Goal: Information Seeking & Learning: Learn about a topic

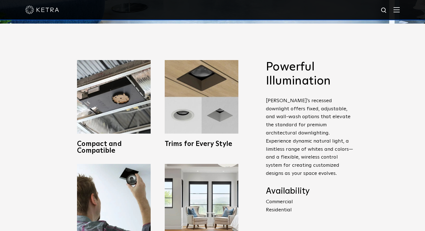
scroll to position [176, 0]
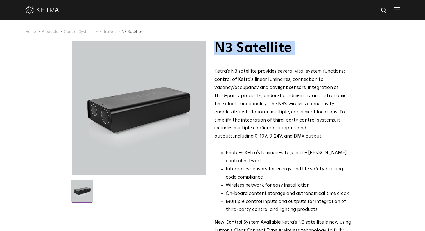
drag, startPoint x: 216, startPoint y: 48, endPoint x: 286, endPoint y: 57, distance: 70.5
click at [286, 57] on div "N3 Satellite Ketra’s N3 satellite provides several vital system functions: cont…" at bounding box center [282, 146] width 137 height 210
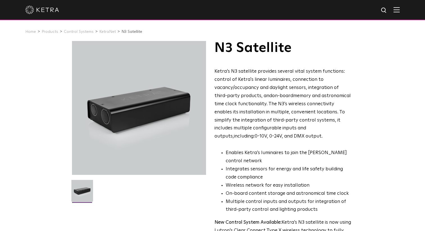
click at [251, 90] on p "Ketra’s N3 satellite provides several vital system functions: control of Ketra'…" at bounding box center [282, 104] width 137 height 73
